Goal: Book appointment/travel/reservation

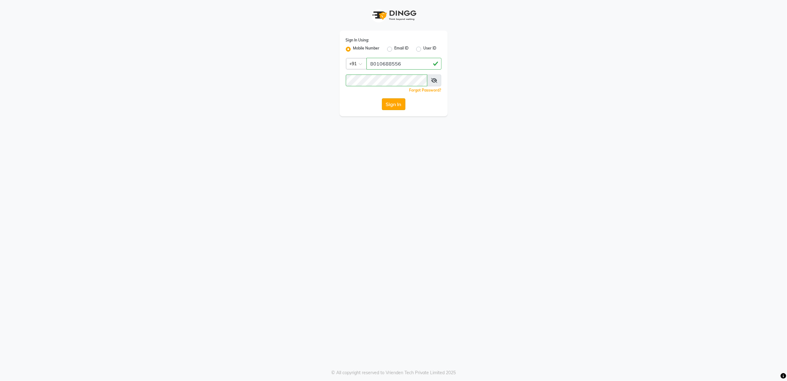
click at [388, 101] on button "Sign In" at bounding box center [393, 104] width 23 height 12
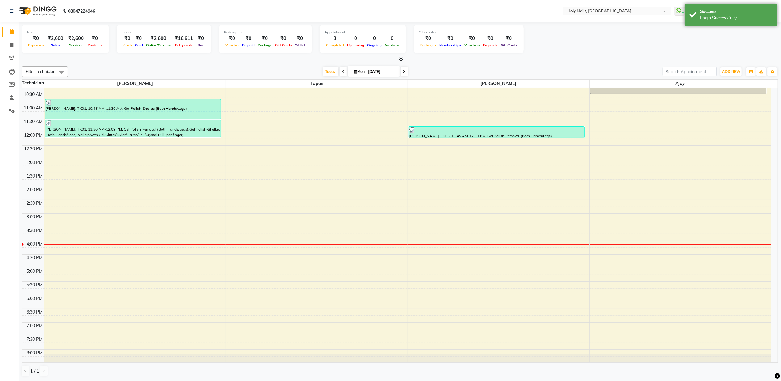
scroll to position [83, 0]
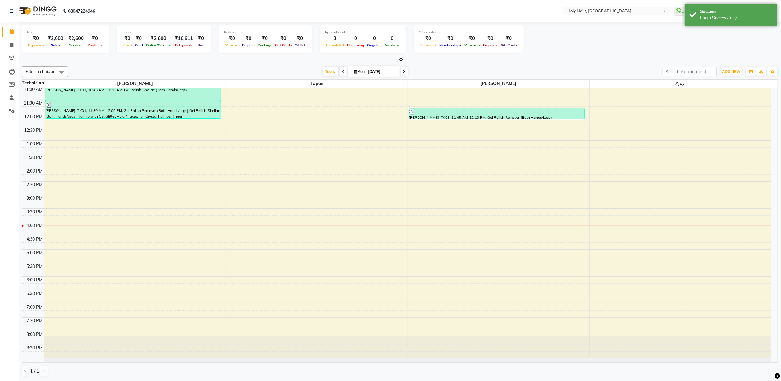
click at [60, 244] on div "8:00 AM 8:30 AM 9:00 AM 9:30 AM 10:00 AM 10:30 AM 11:00 AM 11:30 AM 12:00 PM 12…" at bounding box center [396, 181] width 749 height 353
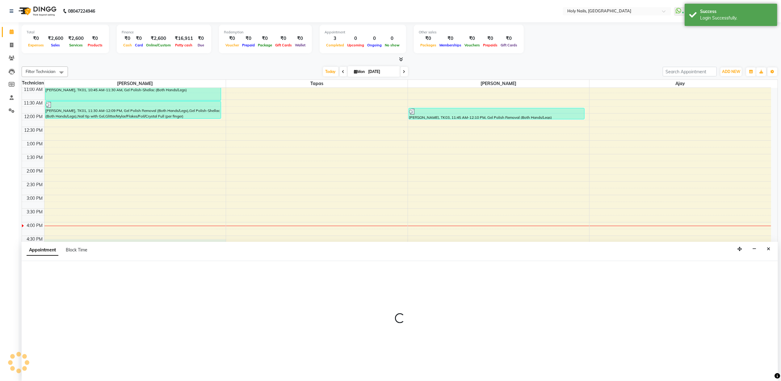
scroll to position [0, 0]
select select "43997"
select select "990"
select select "tentative"
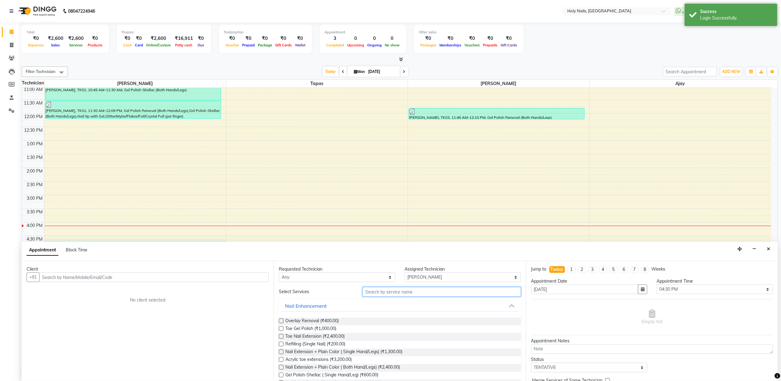
click at [387, 292] on input "text" at bounding box center [442, 292] width 158 height 10
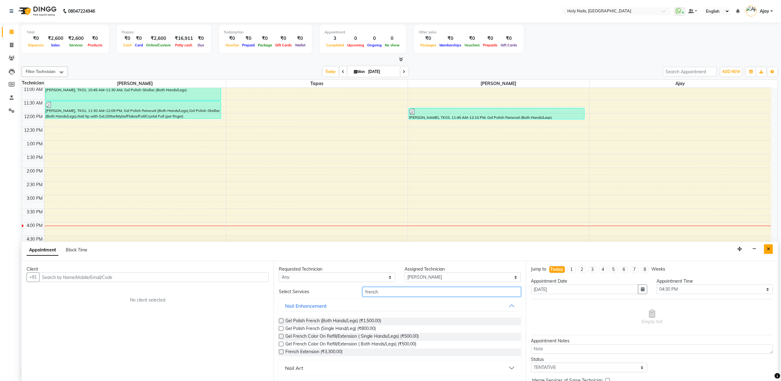
type input "french"
click at [770, 250] on button "Close" at bounding box center [768, 249] width 9 height 10
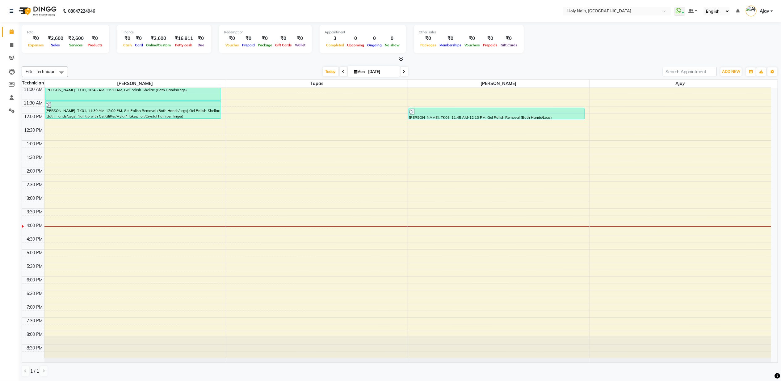
click at [219, 288] on div "8:00 AM 8:30 AM 9:00 AM 9:30 AM 10:00 AM 10:30 AM 11:00 AM 11:30 AM 12:00 PM 12…" at bounding box center [396, 181] width 749 height 353
select select "43997"
select select "1095"
select select "tentative"
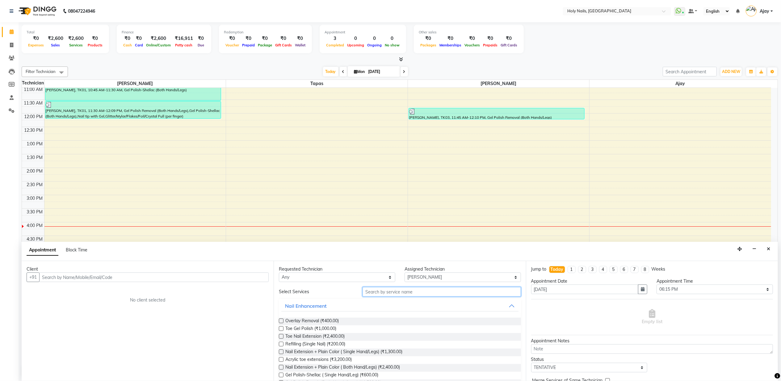
click at [374, 289] on input "text" at bounding box center [442, 292] width 158 height 10
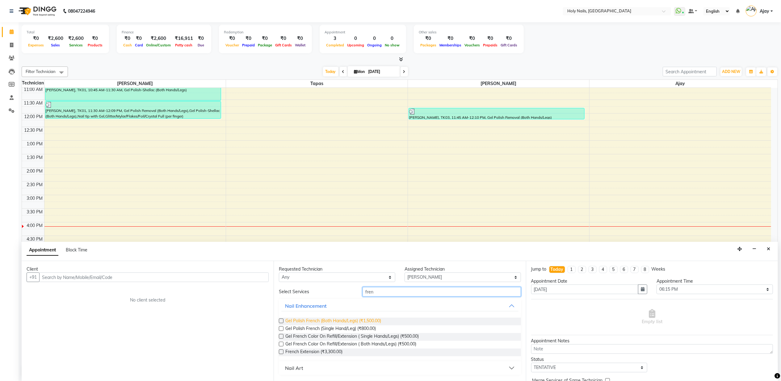
type input "fren"
click at [350, 321] on span "Gel Polish French (Both Hands/Legs) (₹1,500.00)" at bounding box center [333, 321] width 96 height 8
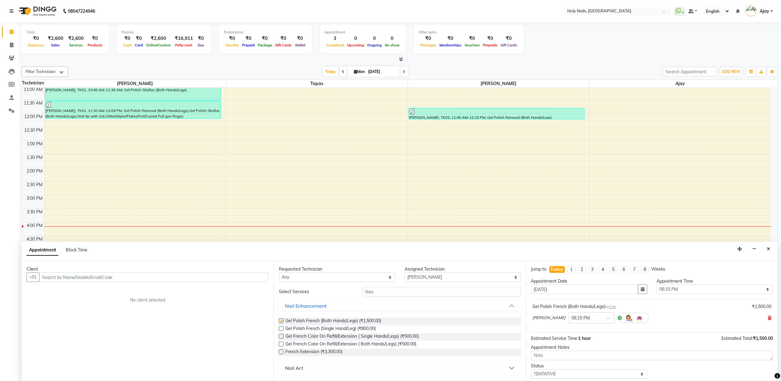
checkbox input "false"
click at [394, 290] on input "fren" at bounding box center [442, 292] width 158 height 10
type input "f"
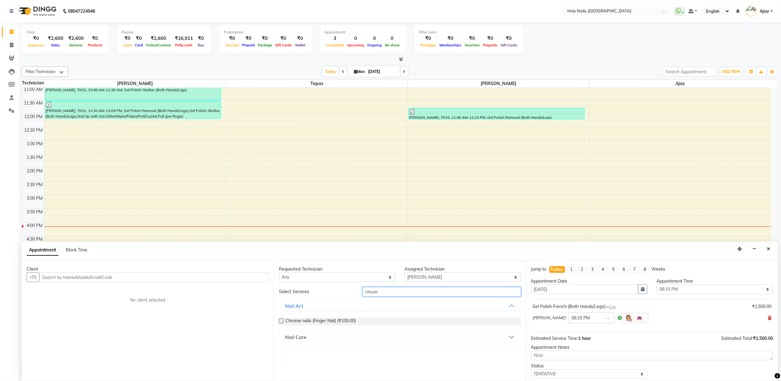
scroll to position [0, 0]
type input "chrom"
click at [771, 249] on button "Close" at bounding box center [768, 249] width 9 height 10
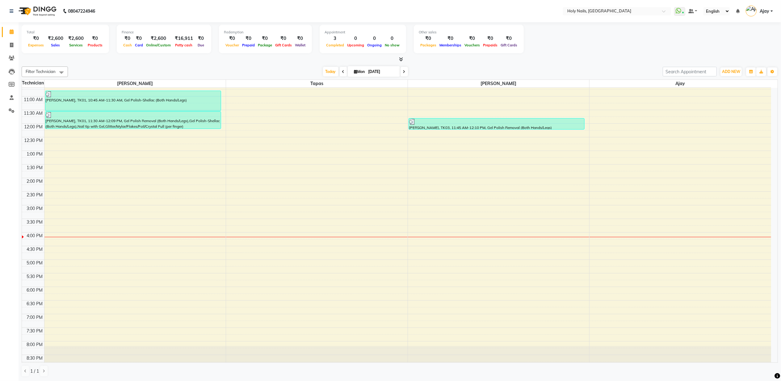
scroll to position [42, 0]
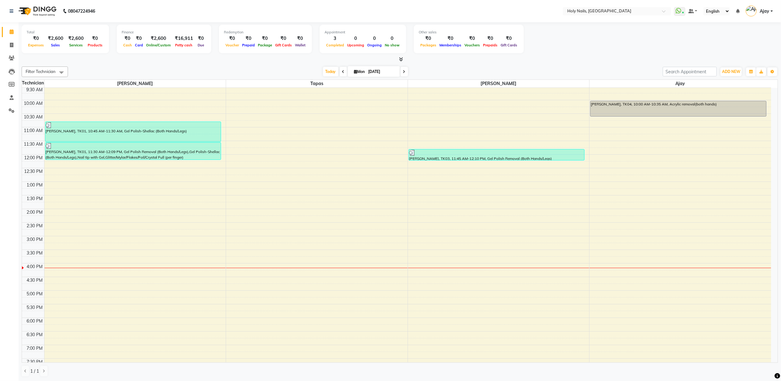
click at [403, 73] on icon at bounding box center [404, 72] width 2 height 4
type input "02-09-2025"
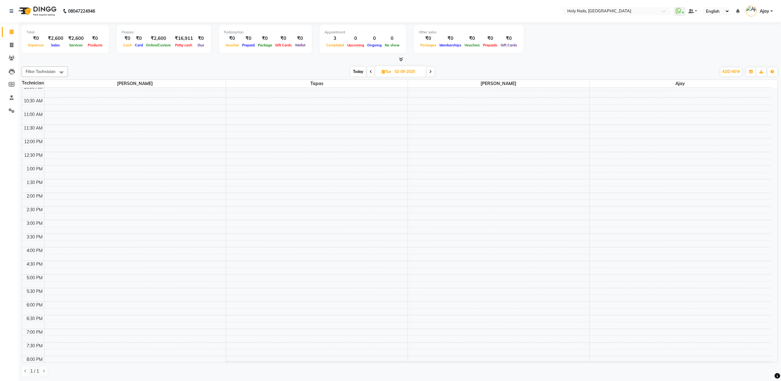
scroll to position [43, 0]
click at [152, 270] on div "8:00 AM 8:30 AM 9:00 AM 9:30 AM 10:00 AM 10:30 AM 11:00 AM 11:30 AM 12:00 PM 12…" at bounding box center [396, 220] width 749 height 353
select select "43997"
select select "960"
select select "tentative"
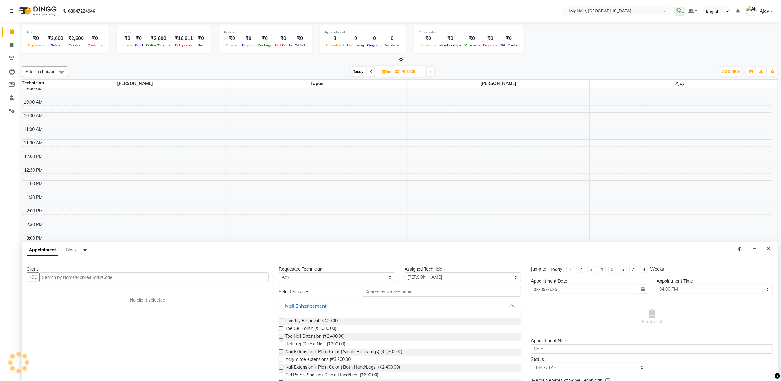
scroll to position [0, 0]
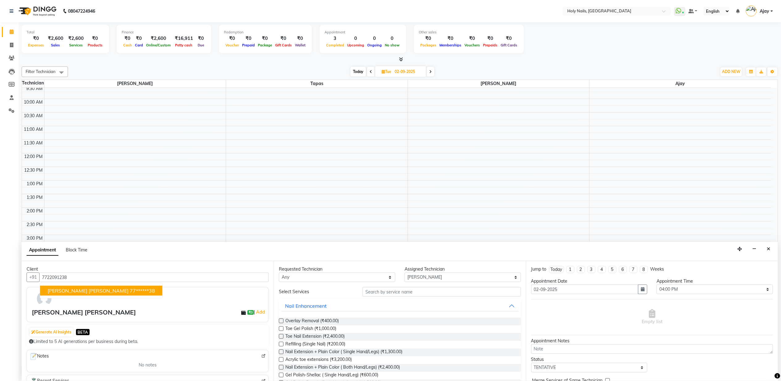
type input "7722091238"
click at [445, 289] on input "text" at bounding box center [442, 292] width 158 height 10
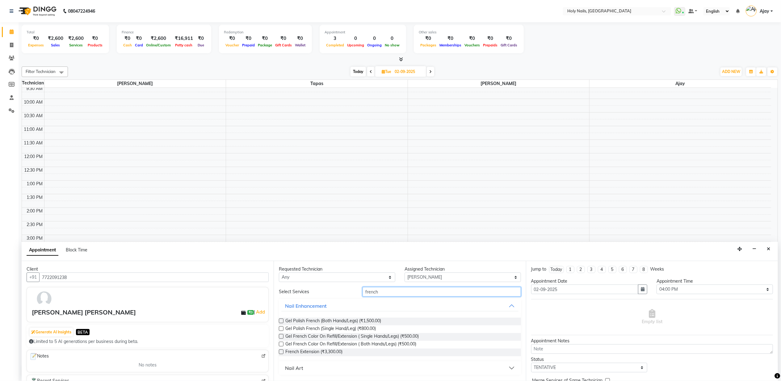
type input "french"
click at [438, 322] on div "Gel Polish French (Both Hands/Legs) (₹1,500.00)" at bounding box center [400, 321] width 242 height 8
click at [358, 321] on span "Gel Polish French (Both Hands/Legs) (₹1,500.00)" at bounding box center [333, 321] width 96 height 8
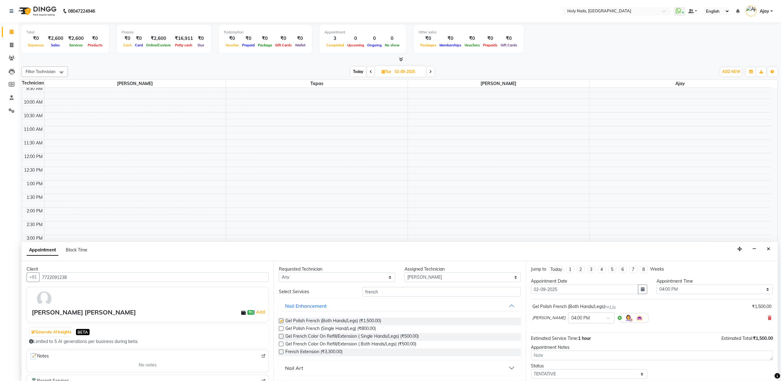
checkbox input "false"
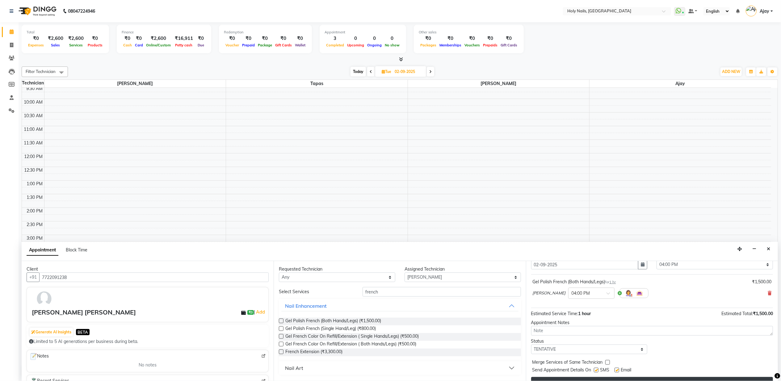
scroll to position [37, 0]
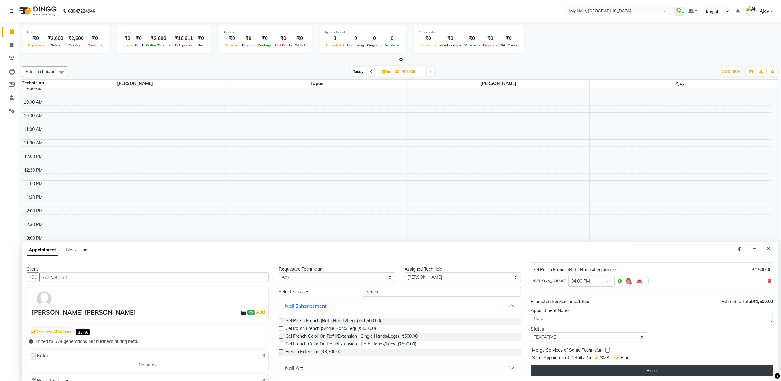
click at [644, 370] on button "Book" at bounding box center [652, 369] width 242 height 11
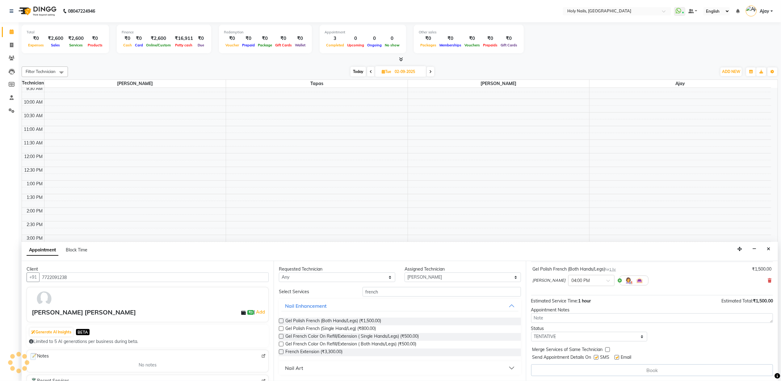
scroll to position [0, 0]
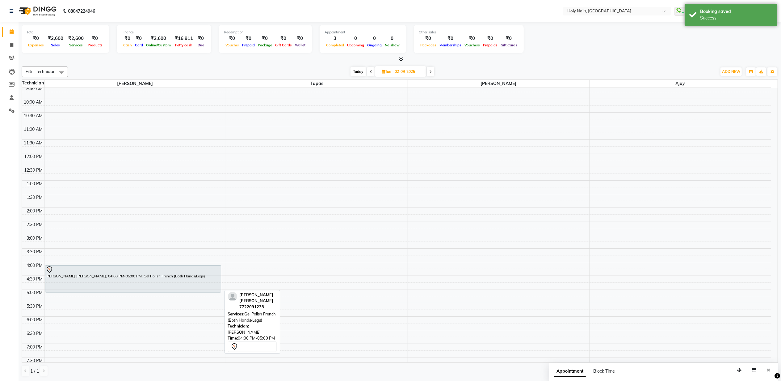
click at [124, 279] on div "[PERSON_NAME] [PERSON_NAME], 04:00 PM-05:00 PM, Gel Polish French (Both Hands/L…" at bounding box center [133, 278] width 176 height 27
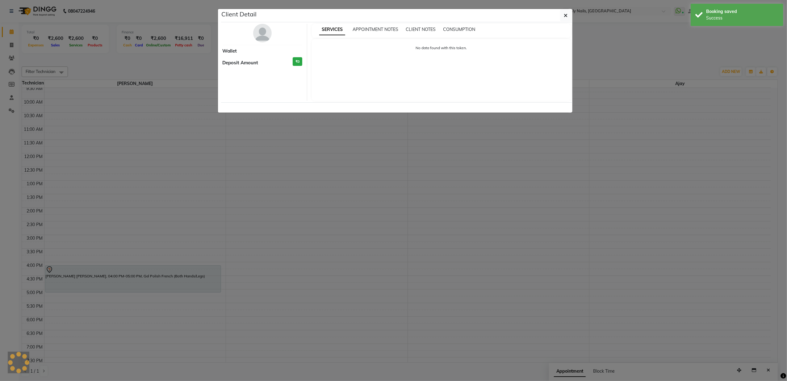
select select "7"
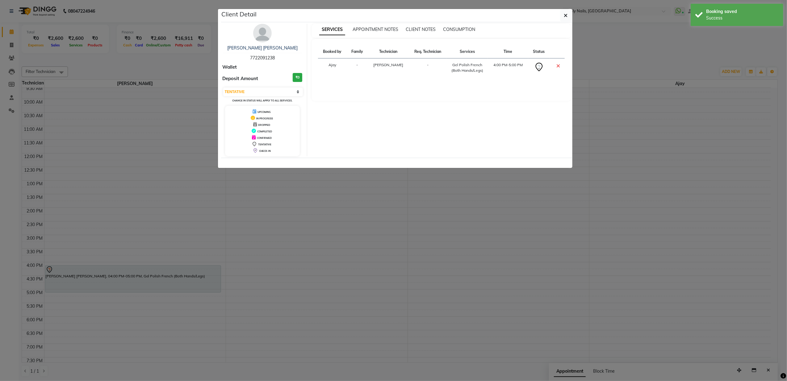
click at [258, 33] on img at bounding box center [262, 33] width 19 height 19
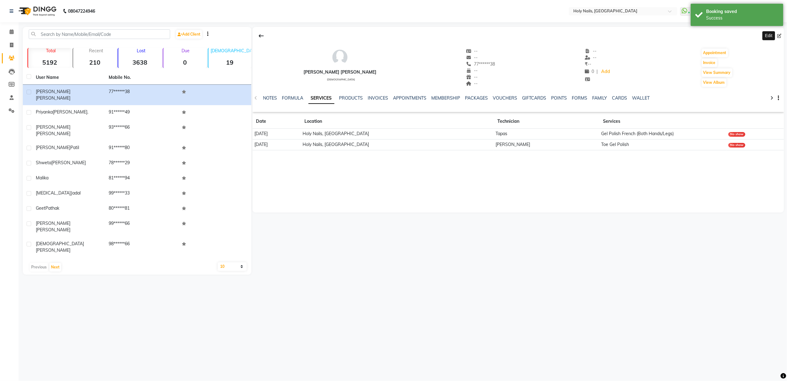
click at [781, 37] on icon at bounding box center [779, 36] width 4 height 4
select select "[DEMOGRAPHIC_DATA]"
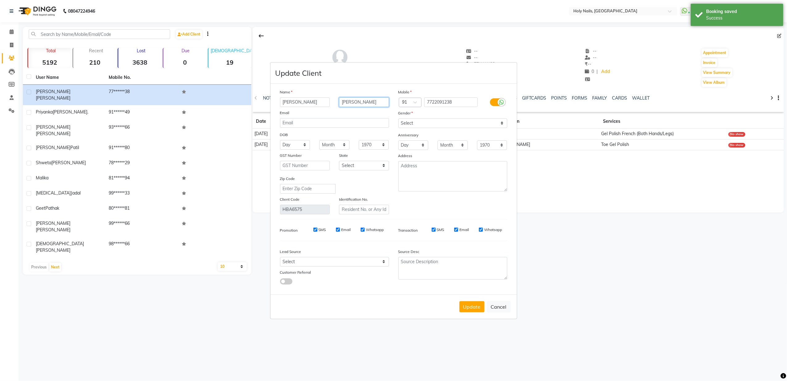
click at [356, 101] on input "[PERSON_NAME]" at bounding box center [364, 102] width 50 height 10
type input "[PERSON_NAME]"
click at [467, 304] on button "Update" at bounding box center [472, 306] width 25 height 11
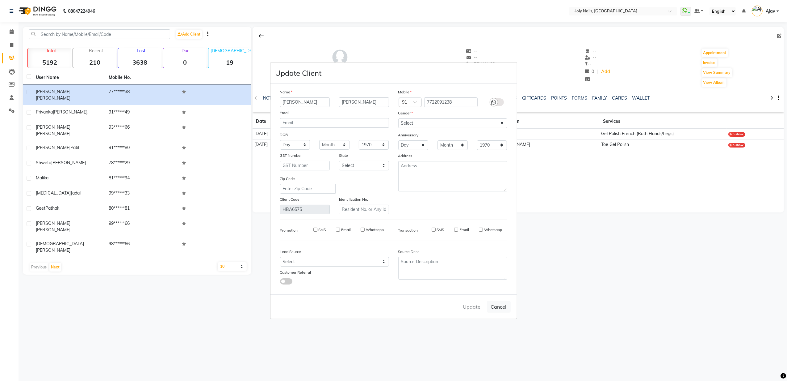
select select
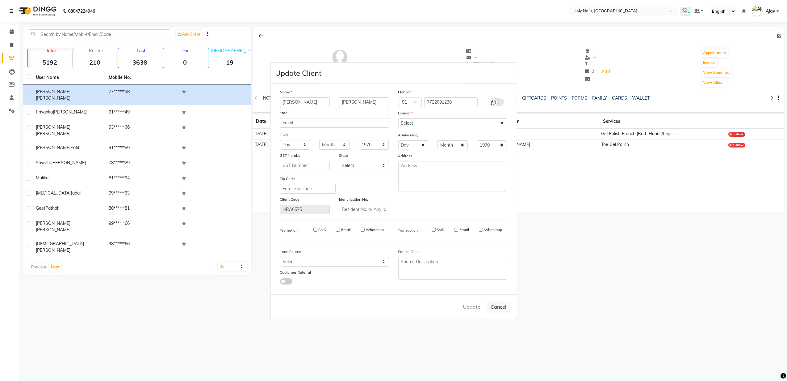
select select
checkbox input "false"
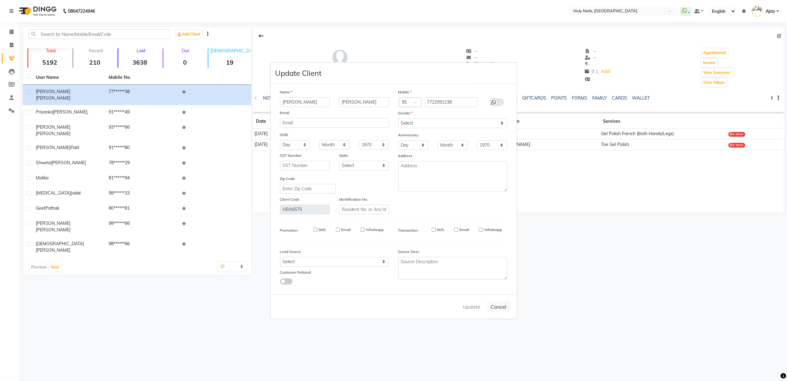
checkbox input "false"
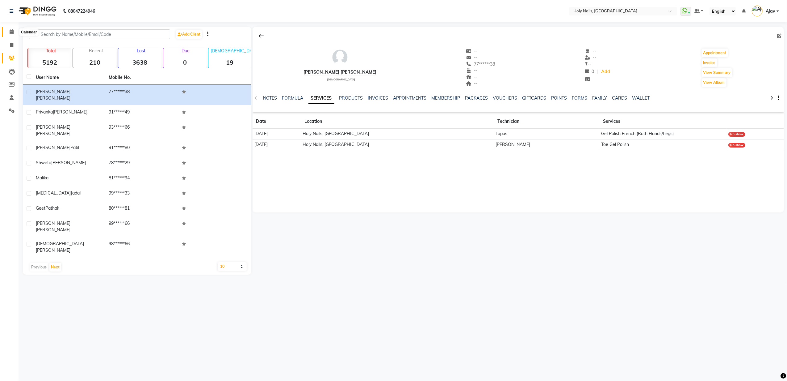
click at [13, 30] on icon at bounding box center [12, 31] width 4 height 5
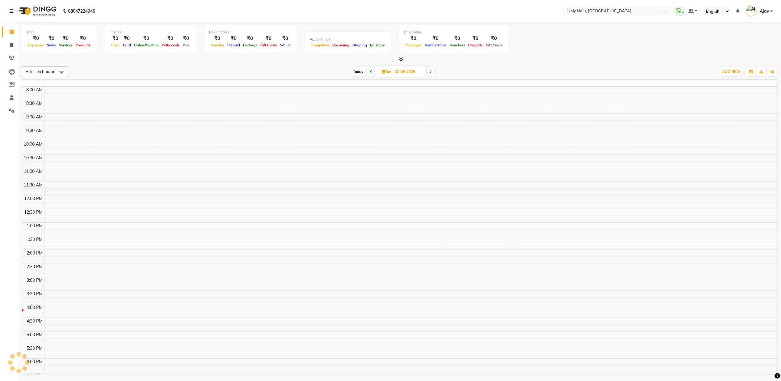
scroll to position [72, 0]
